Goal: Task Accomplishment & Management: Use online tool/utility

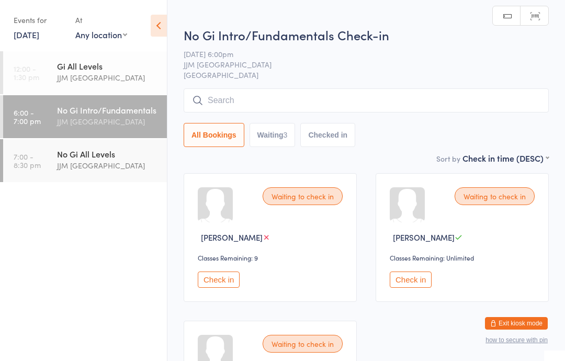
click at [356, 98] on input "search" at bounding box center [366, 100] width 365 height 24
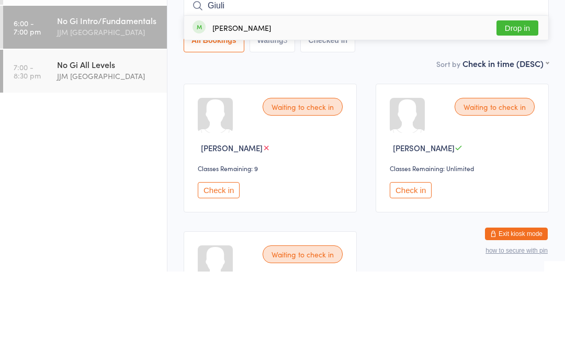
type input "Giuli"
click at [518, 110] on button "Drop in" at bounding box center [517, 117] width 42 height 15
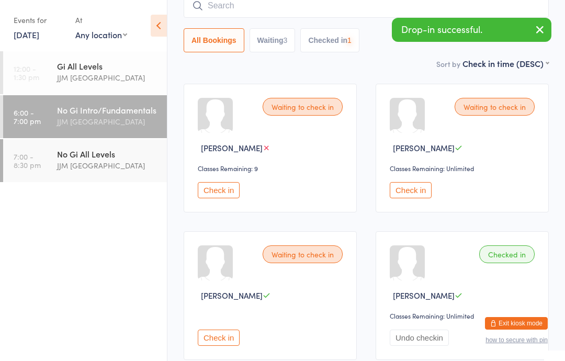
click at [95, 162] on div "JJM [GEOGRAPHIC_DATA]" at bounding box center [107, 166] width 101 height 12
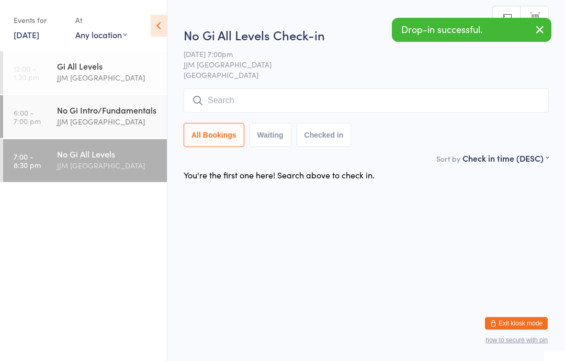
click at [332, 109] on input "search" at bounding box center [366, 100] width 365 height 24
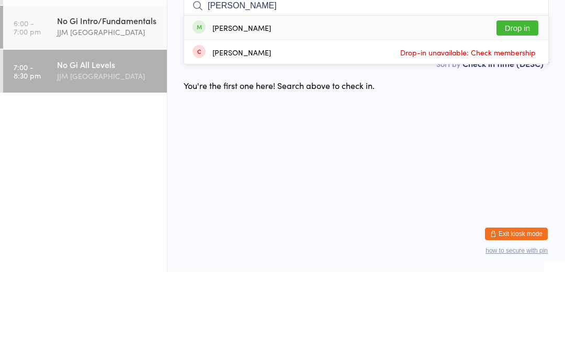
type input "[PERSON_NAME]"
click at [522, 110] on button "Drop in" at bounding box center [517, 117] width 42 height 15
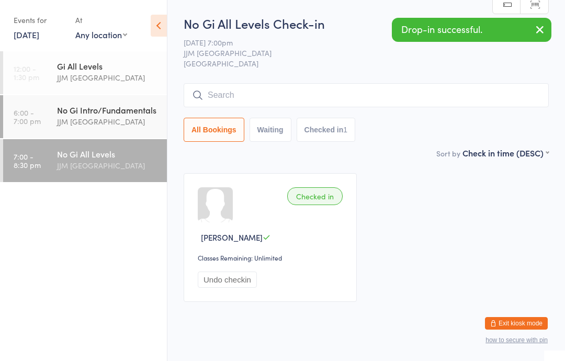
click at [108, 112] on div "No Gi Intro/Fundamentals" at bounding box center [107, 110] width 101 height 12
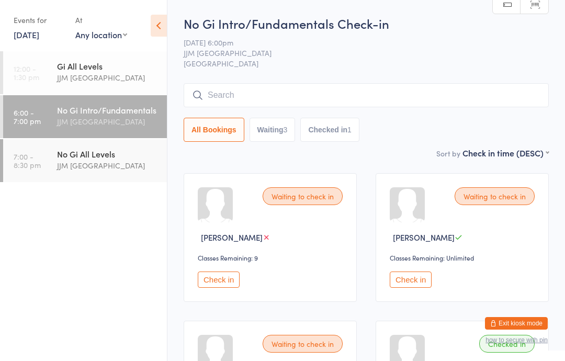
click at [110, 126] on div "JJM [GEOGRAPHIC_DATA]" at bounding box center [107, 122] width 101 height 12
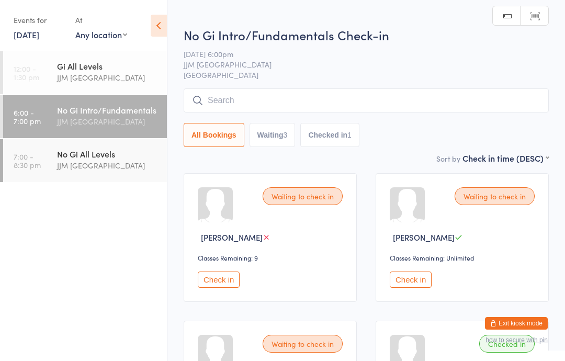
click at [467, 103] on input "search" at bounding box center [366, 100] width 365 height 24
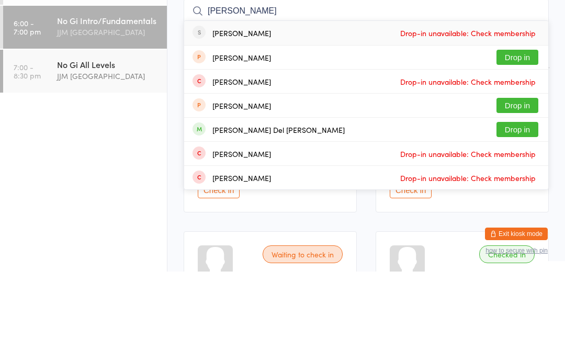
scroll to position [89, 0]
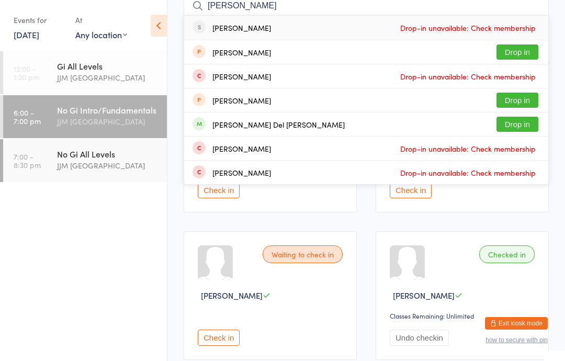
type input "[PERSON_NAME]"
click at [518, 123] on button "Drop in" at bounding box center [517, 124] width 42 height 15
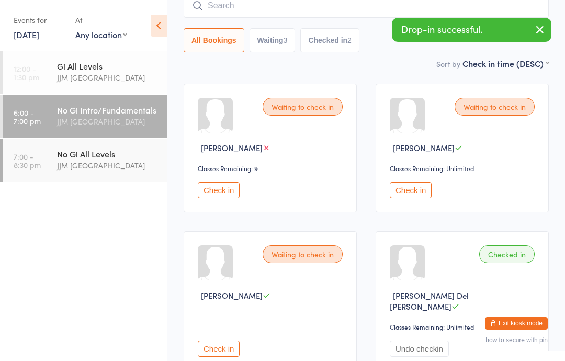
click at [215, 4] on input "search" at bounding box center [366, 6] width 365 height 24
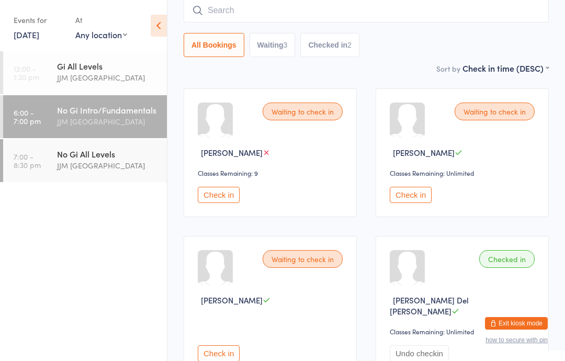
scroll to position [84, 0]
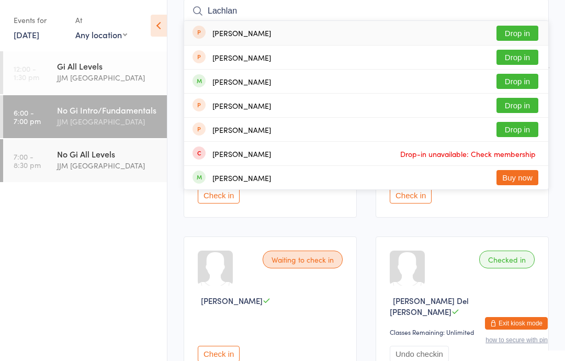
type input "Lachlan"
click at [510, 82] on button "Drop in" at bounding box center [517, 81] width 42 height 15
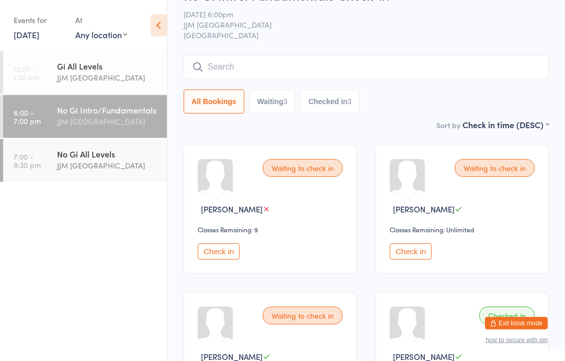
scroll to position [43, 0]
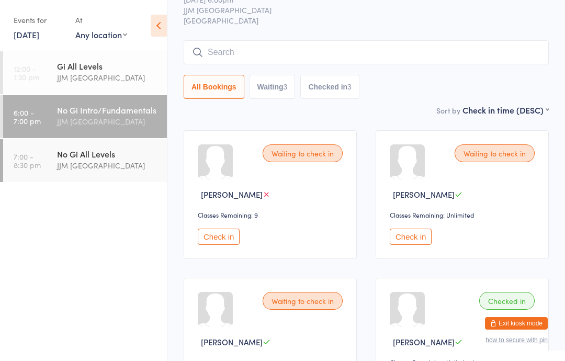
click at [414, 240] on button "Check in" at bounding box center [411, 237] width 42 height 16
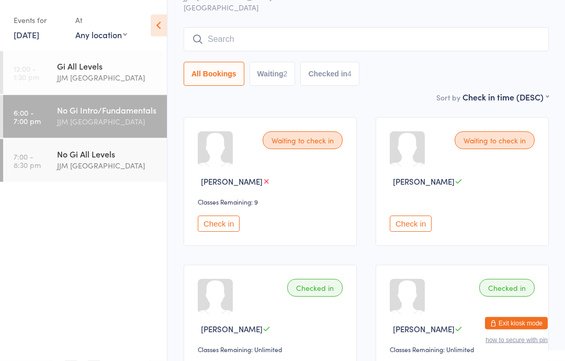
scroll to position [0, 0]
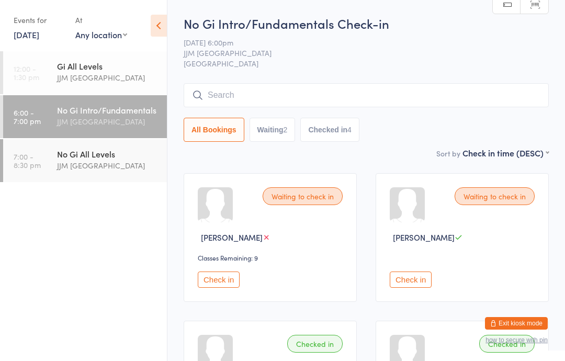
click at [246, 94] on input "search" at bounding box center [366, 95] width 365 height 24
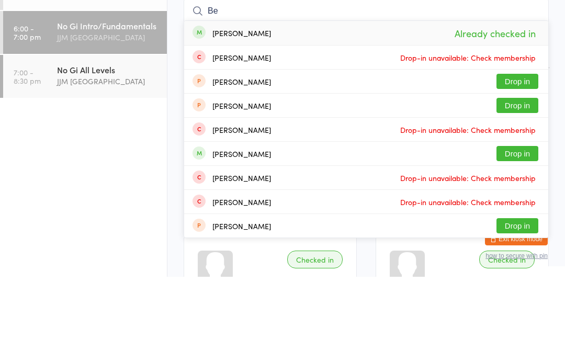
type input "B"
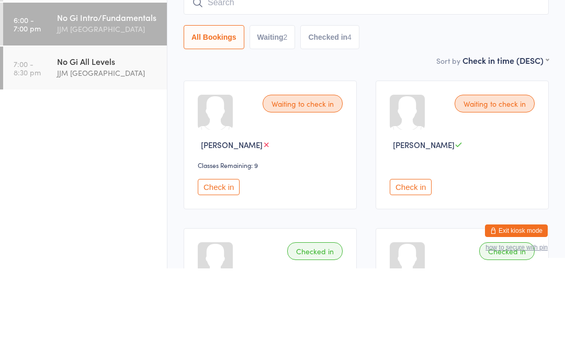
click at [373, 147] on div "Sort by Check in time (DESC) First name (ASC) First name (DESC) Last name (ASC)…" at bounding box center [366, 153] width 365 height 12
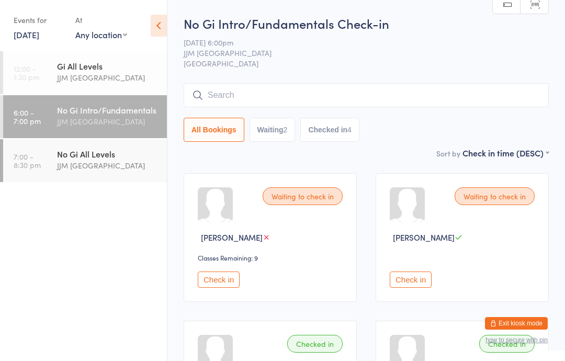
click at [431, 277] on button "Check in" at bounding box center [411, 279] width 42 height 16
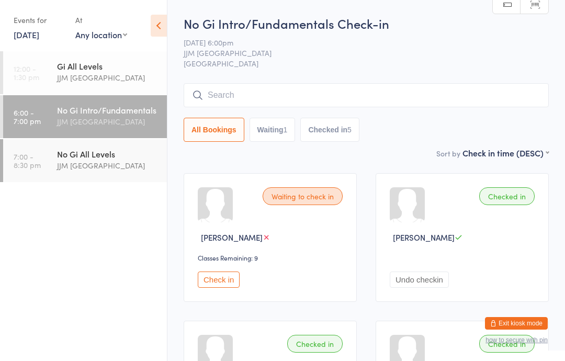
click at [380, 95] on input "search" at bounding box center [366, 95] width 365 height 24
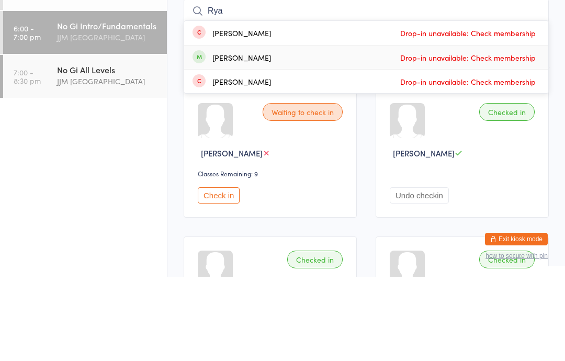
type input "Rya"
click at [289, 130] on div "[PERSON_NAME] Drop-in unavailable: Check membership" at bounding box center [366, 142] width 364 height 24
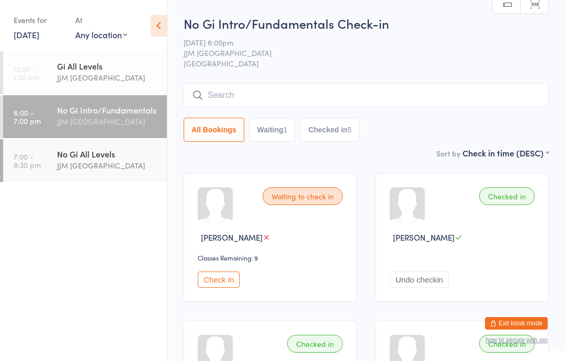
click at [323, 93] on input "search" at bounding box center [366, 95] width 365 height 24
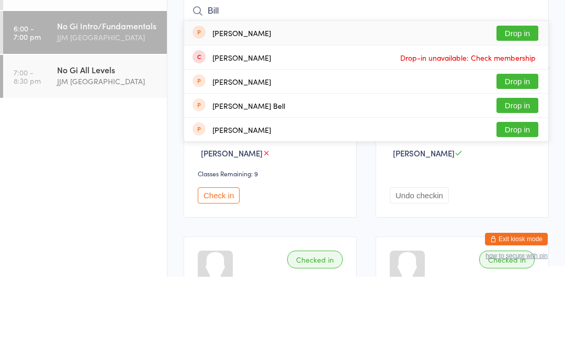
type input "Bill"
click at [526, 110] on button "Drop in" at bounding box center [517, 117] width 42 height 15
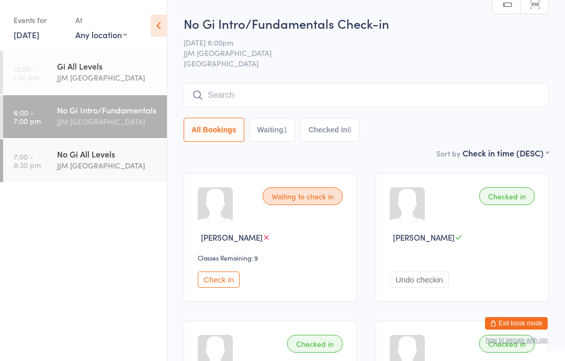
click at [413, 98] on input "search" at bounding box center [366, 95] width 365 height 24
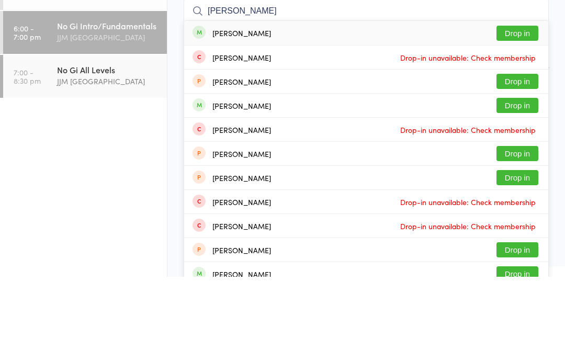
type input "[PERSON_NAME]"
click at [523, 110] on button "Drop in" at bounding box center [517, 117] width 42 height 15
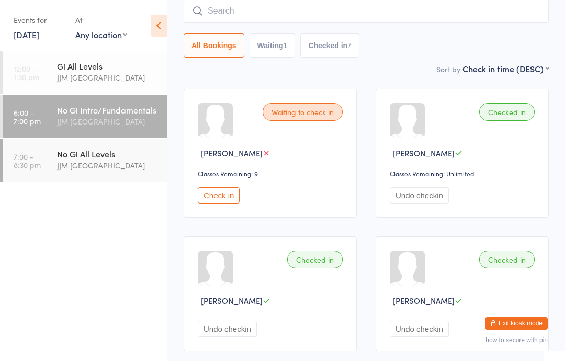
click at [213, 196] on button "Check in" at bounding box center [219, 195] width 42 height 16
